Goal: Task Accomplishment & Management: Complete application form

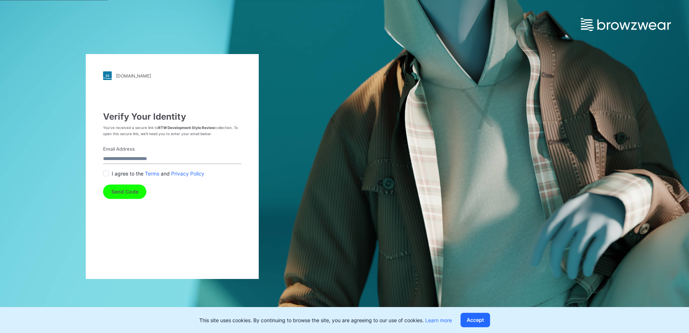
click at [146, 159] on input "Email Address" at bounding box center [172, 159] width 138 height 10
type input "**********"
click at [105, 174] on span at bounding box center [106, 173] width 6 height 6
click at [122, 193] on button "Send Code" at bounding box center [124, 192] width 43 height 14
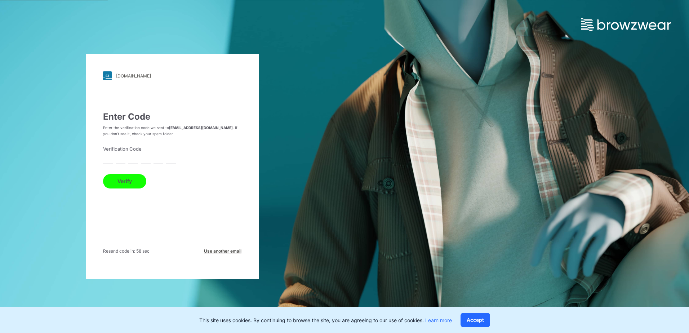
click at [109, 162] on input "text" at bounding box center [108, 159] width 10 height 10
drag, startPoint x: 110, startPoint y: 161, endPoint x: 266, endPoint y: 167, distance: 156.2
click at [111, 161] on input "text" at bounding box center [108, 159] width 10 height 10
type input "*"
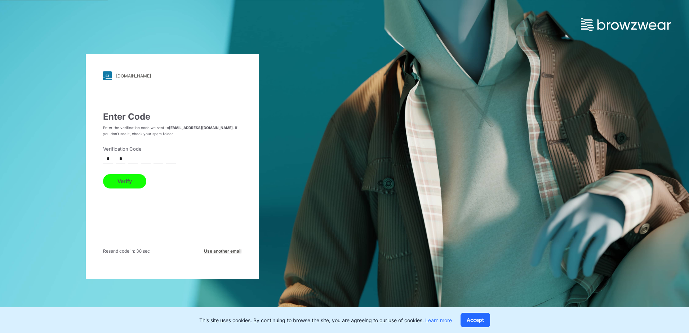
type input "*"
click at [103, 174] on button "Verify" at bounding box center [124, 181] width 43 height 14
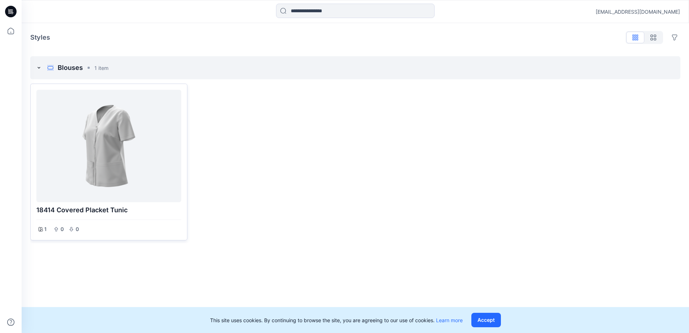
click at [107, 163] on div at bounding box center [108, 146] width 139 height 107
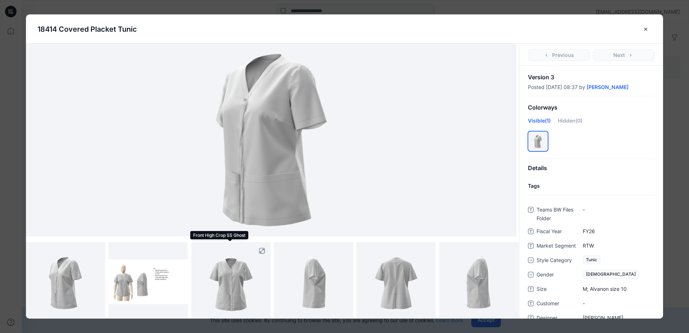
click at [224, 285] on img at bounding box center [230, 281] width 63 height 79
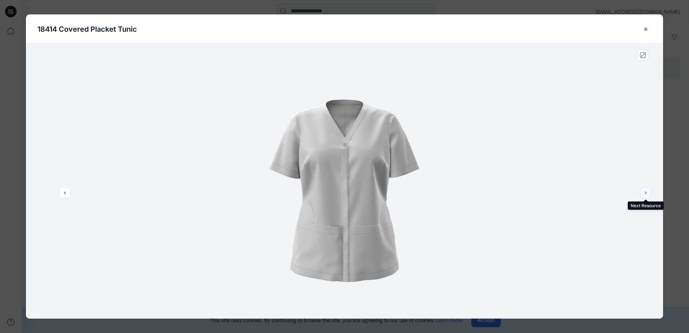
click at [646, 194] on icon "next" at bounding box center [646, 193] width 6 height 6
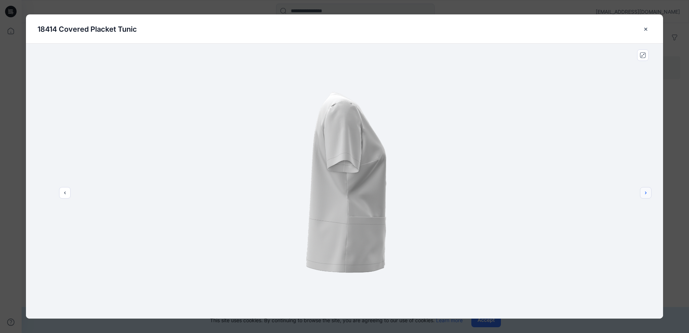
click at [646, 194] on icon "next" at bounding box center [646, 193] width 6 height 6
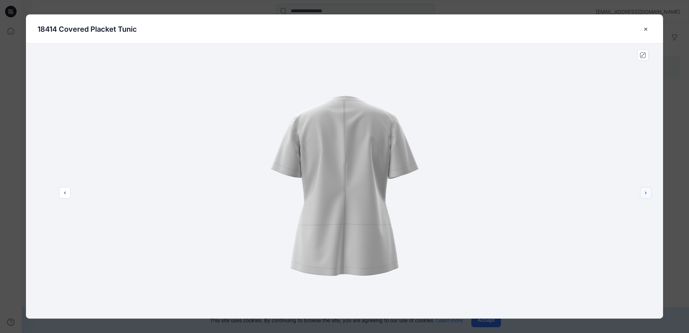
click at [646, 194] on icon "next" at bounding box center [646, 193] width 6 height 6
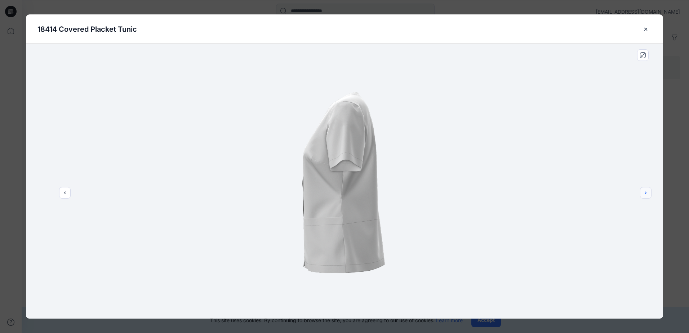
click at [646, 194] on icon "next" at bounding box center [646, 193] width 6 height 6
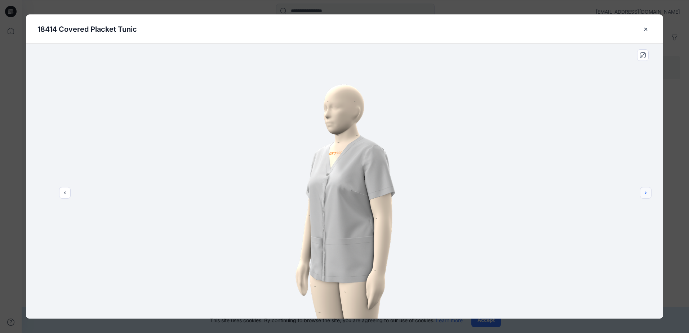
click at [646, 194] on icon "next" at bounding box center [646, 193] width 6 height 6
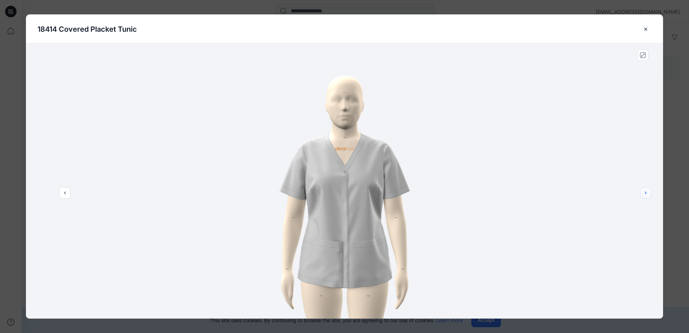
click at [646, 194] on icon "next" at bounding box center [646, 193] width 6 height 6
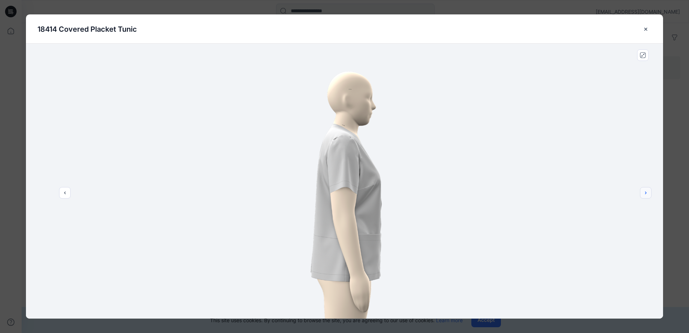
click at [646, 194] on icon "next" at bounding box center [646, 193] width 6 height 6
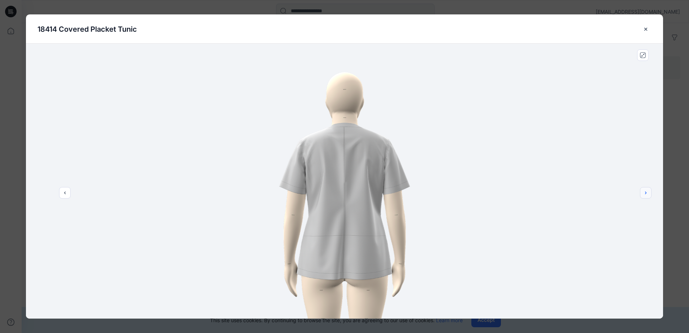
click at [646, 194] on icon "next" at bounding box center [646, 193] width 6 height 6
